Goal: Navigation & Orientation: Find specific page/section

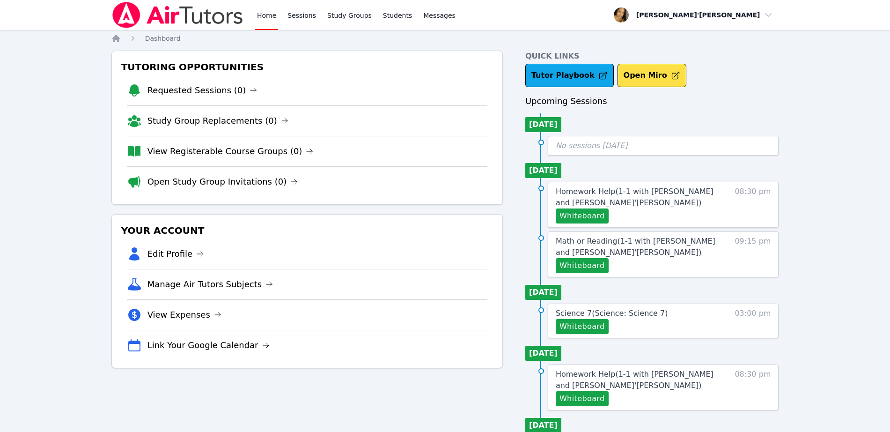
click at [450, 202] on div "Tutoring Opportunities Requested Sessions (0) Study Group Replacements (0) View…" at bounding box center [307, 128] width 392 height 154
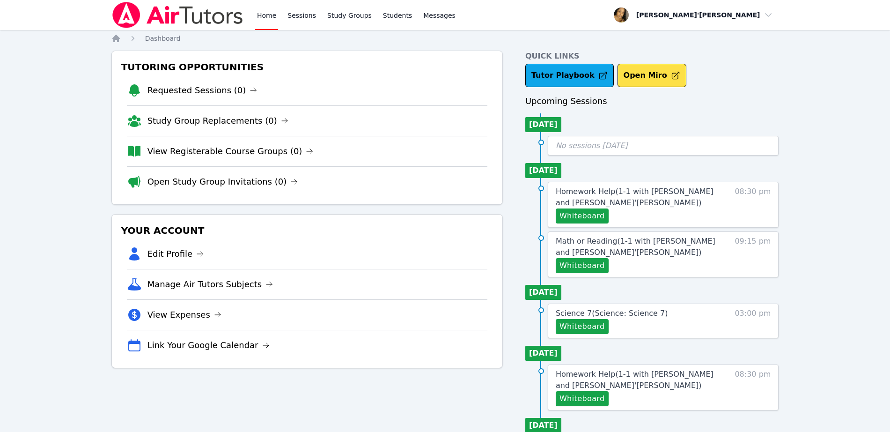
click at [450, 202] on div "Tutoring Opportunities Requested Sessions (0) Study Group Replacements (0) View…" at bounding box center [307, 128] width 392 height 154
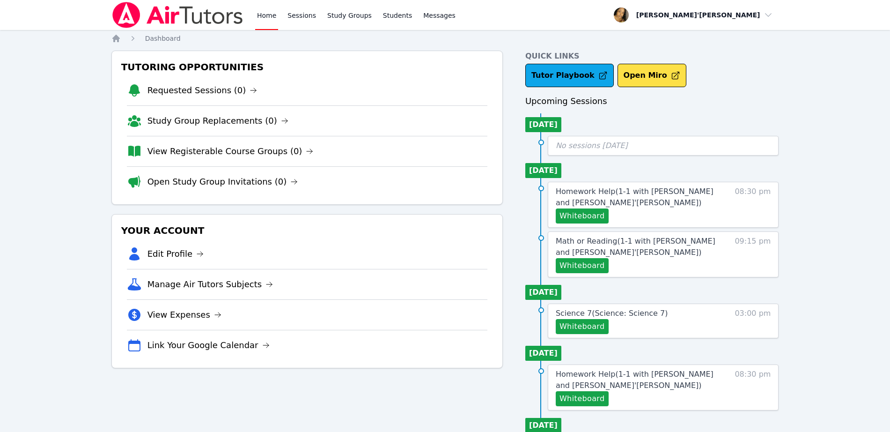
click at [450, 202] on div "Tutoring Opportunities Requested Sessions (0) Study Group Replacements (0) View…" at bounding box center [307, 128] width 392 height 154
click at [73, 55] on div "Home Sessions Study Groups Students Messages Open user menu Lee'Tayna Hostick O…" at bounding box center [445, 391] width 890 height 783
